Goal: Navigation & Orientation: Find specific page/section

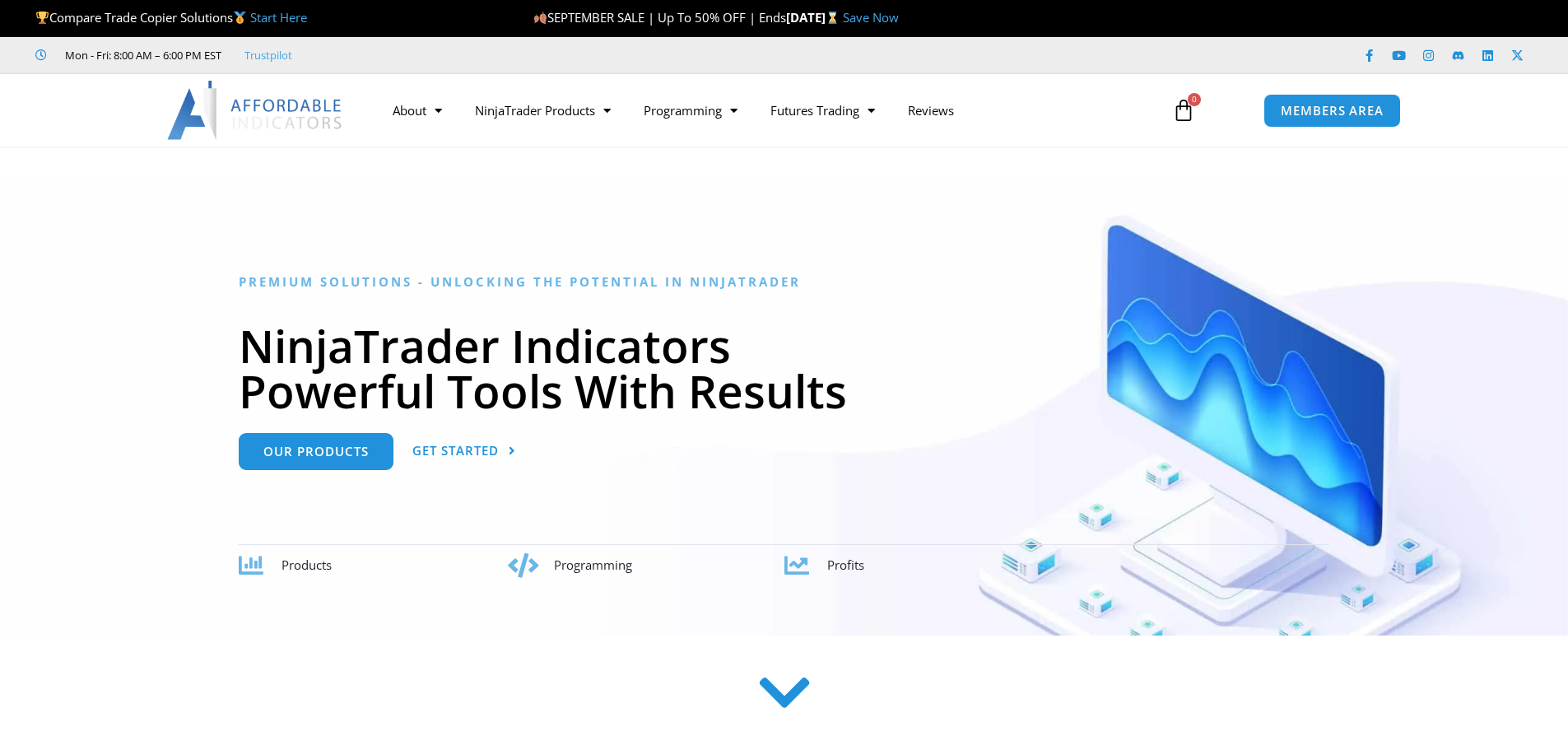
click at [1303, 105] on span "MEMBERS AREA" at bounding box center [1332, 110] width 103 height 12
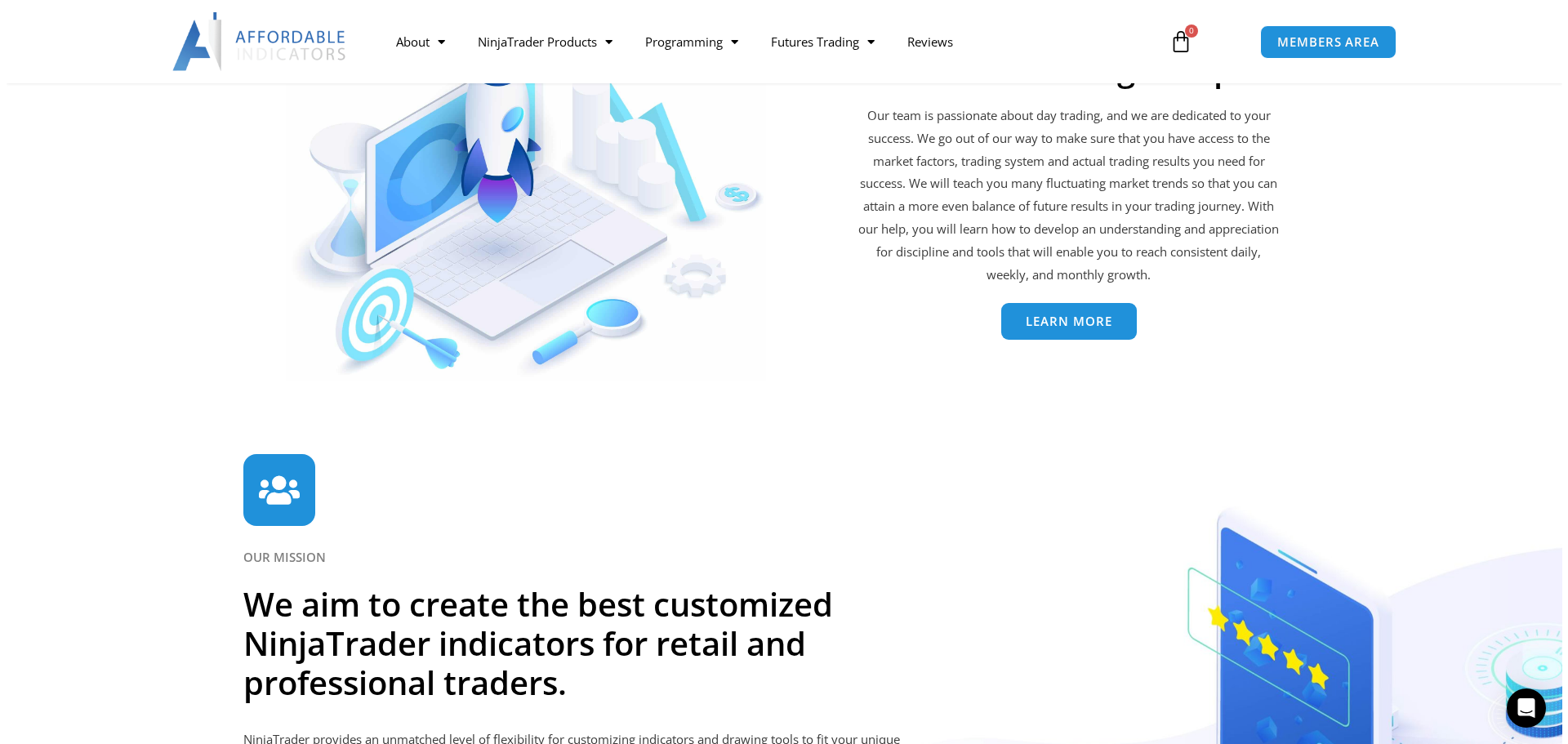
scroll to position [3592, 0]
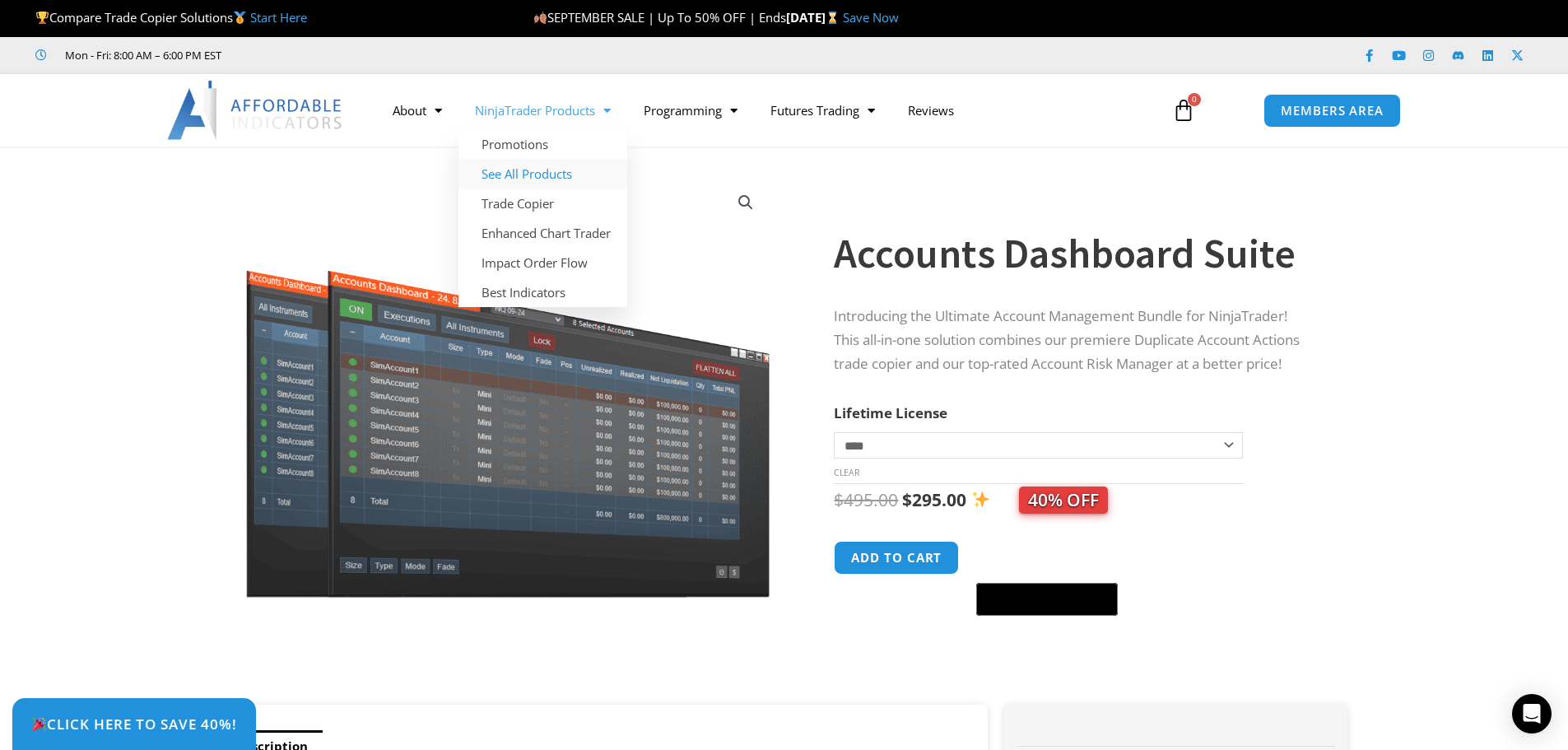
click at [517, 166] on link "See All Products" at bounding box center [543, 174] width 169 height 30
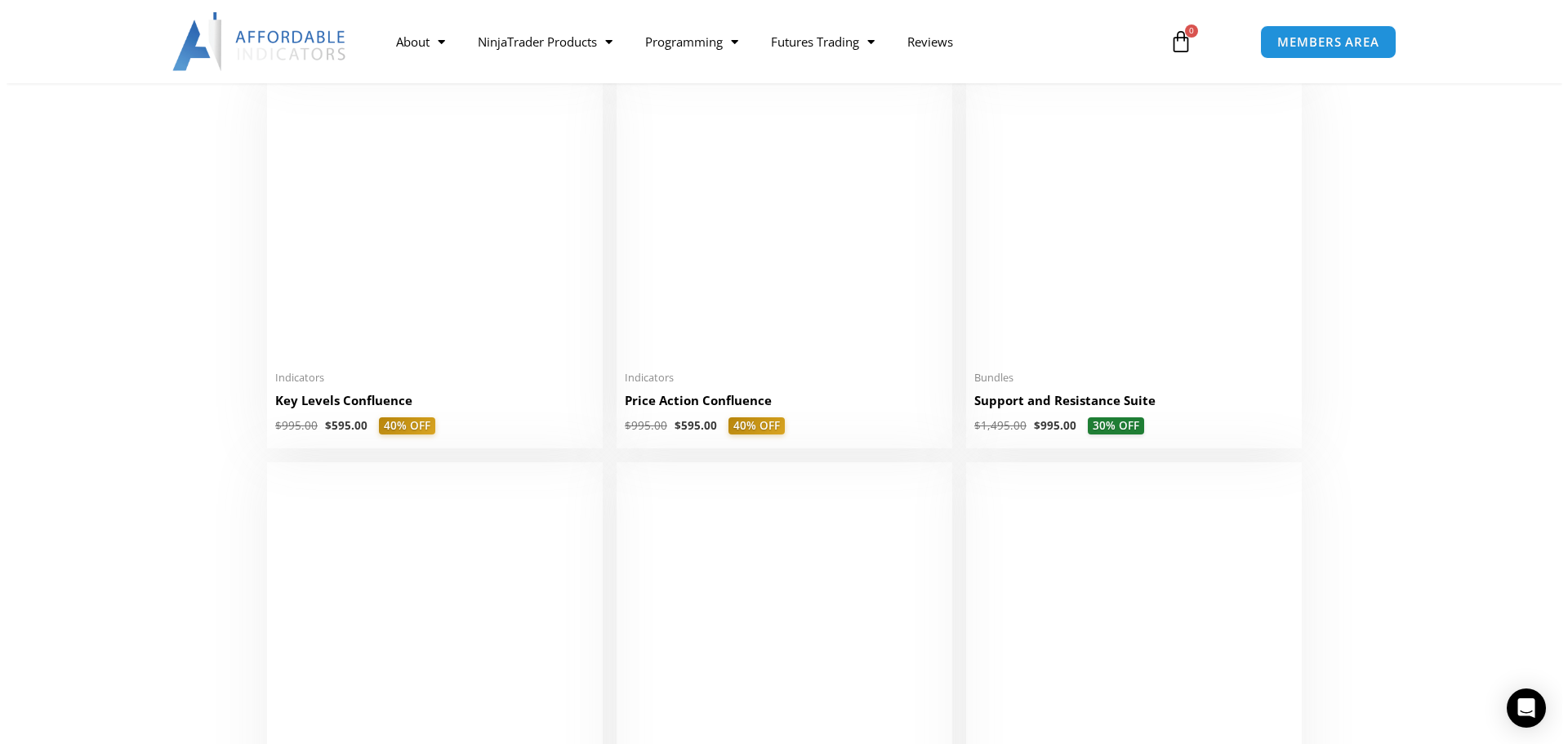
scroll to position [2283, 0]
